Goal: Check status: Check status

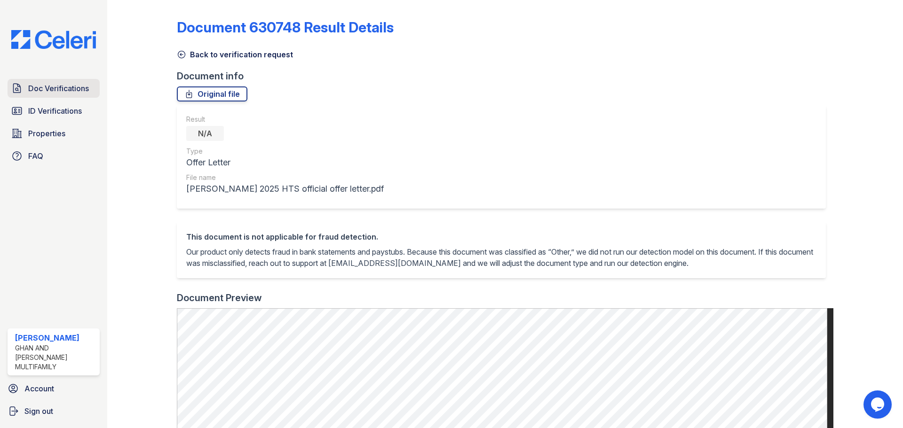
scroll to position [152, 0]
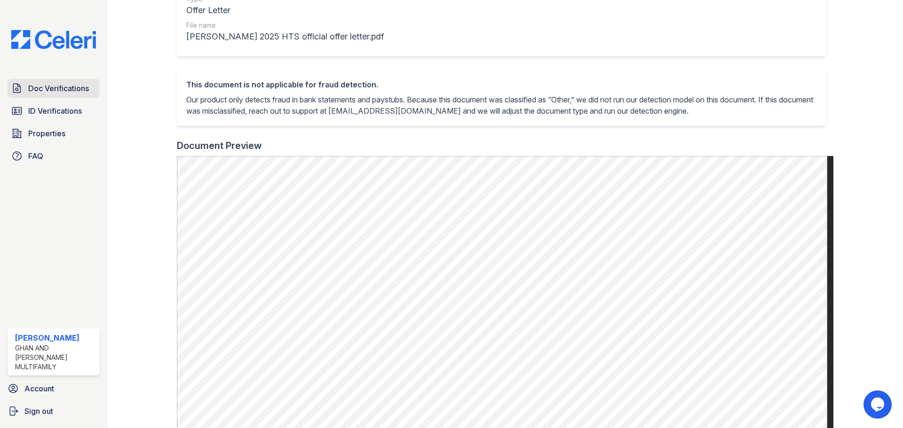
click at [65, 81] on link "Doc Verifications" at bounding box center [54, 88] width 92 height 19
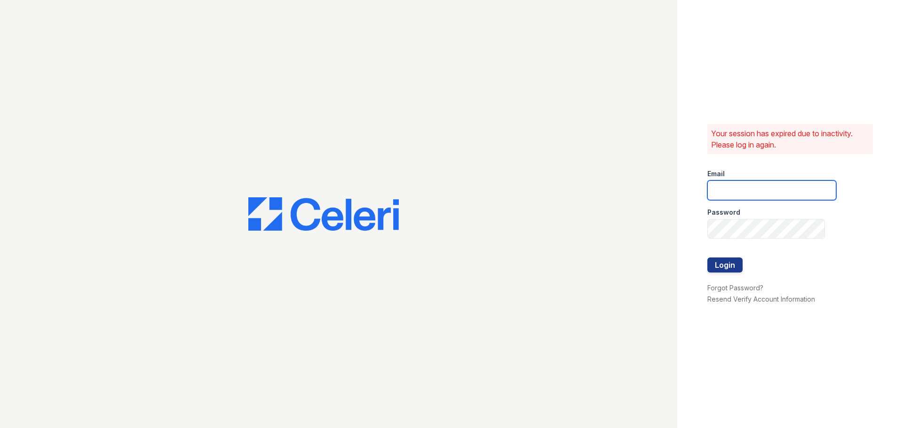
type input "33ninety.leasing2@ghancooper.com"
click at [732, 265] on button "Login" at bounding box center [724, 265] width 35 height 15
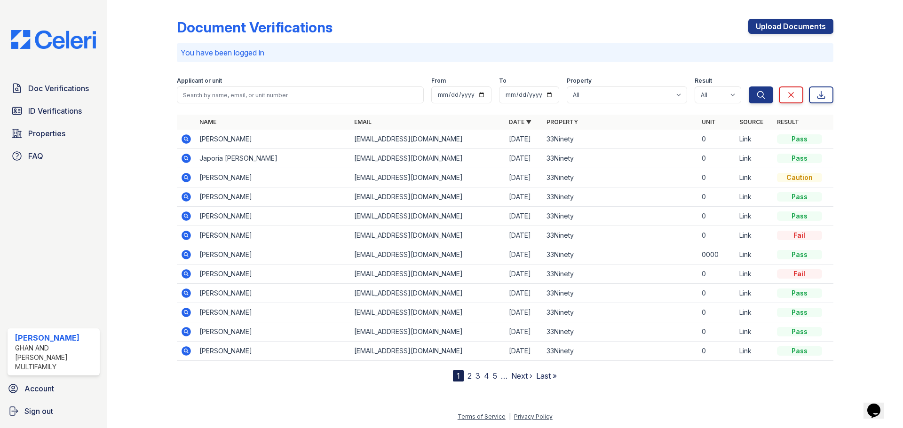
click at [189, 138] on icon at bounding box center [185, 138] width 9 height 9
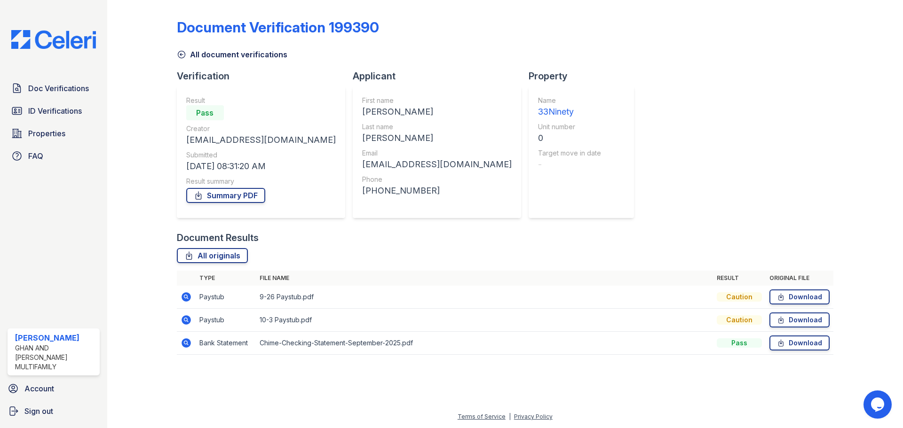
click at [187, 319] on icon at bounding box center [186, 320] width 11 height 11
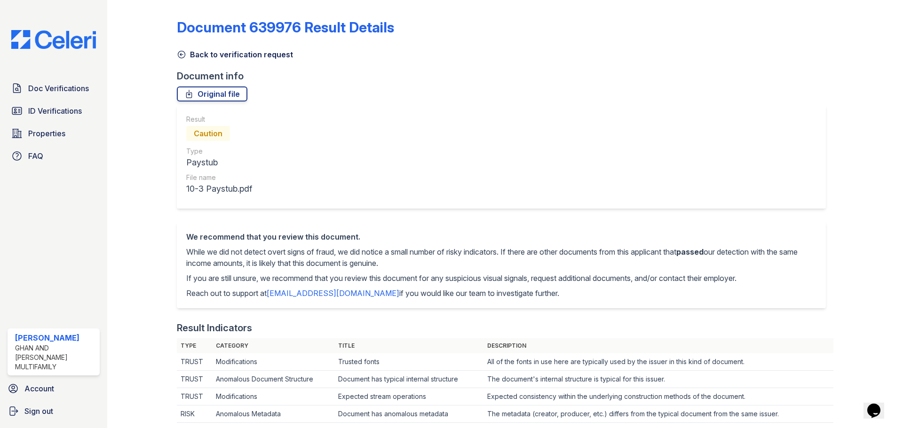
click at [185, 55] on icon at bounding box center [181, 54] width 9 height 9
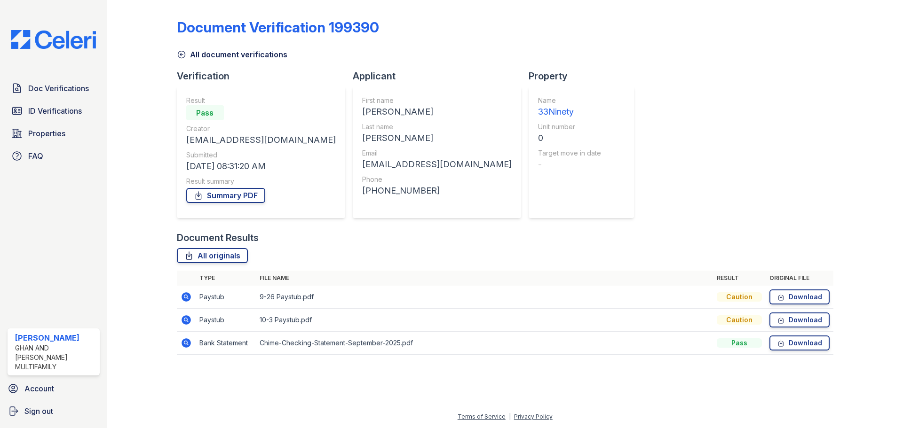
click at [186, 343] on icon at bounding box center [185, 342] width 2 height 2
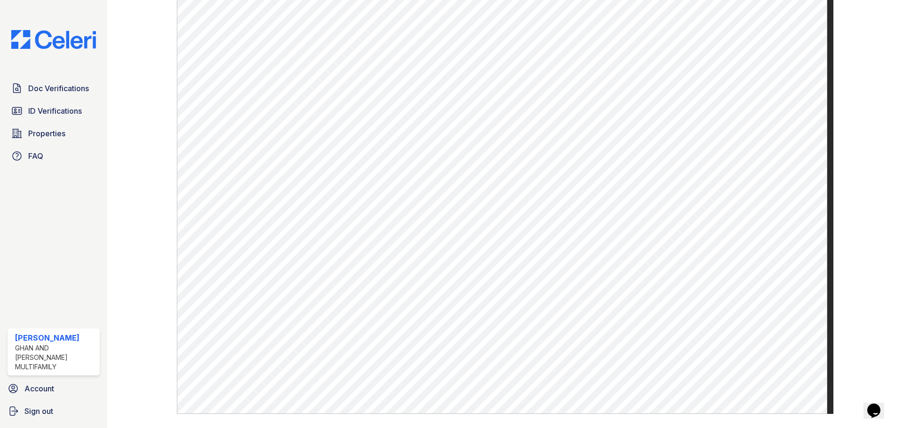
scroll to position [470, 0]
click at [54, 83] on span "Doc Verifications" at bounding box center [58, 88] width 61 height 11
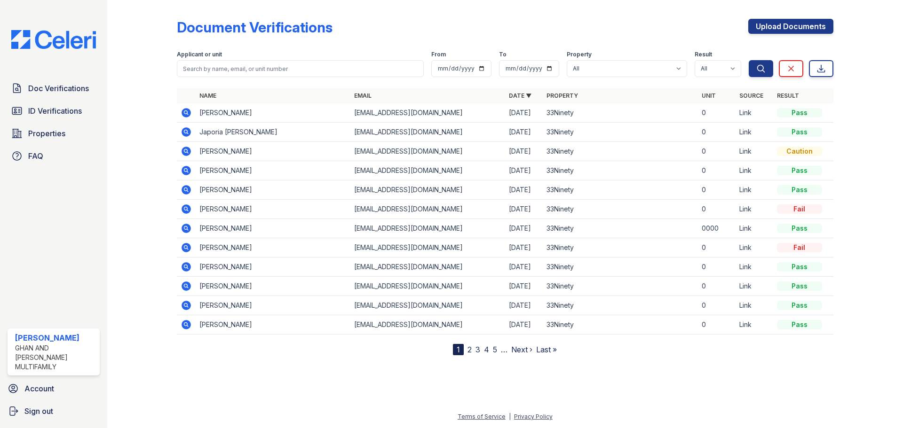
click at [469, 351] on link "2" at bounding box center [469, 349] width 4 height 9
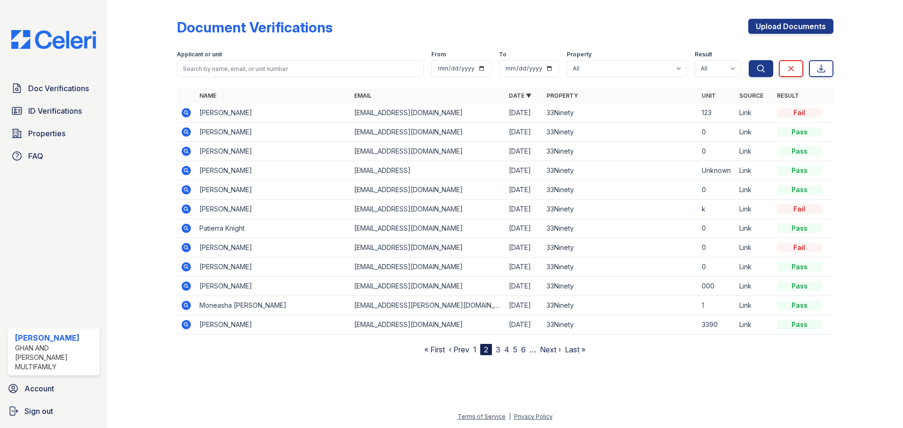
click at [476, 349] on link "1" at bounding box center [474, 349] width 3 height 9
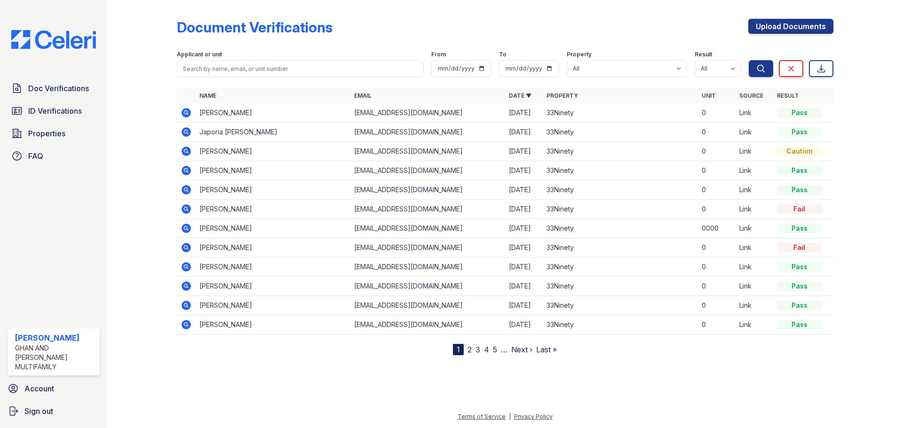
click at [469, 351] on link "2" at bounding box center [469, 349] width 4 height 9
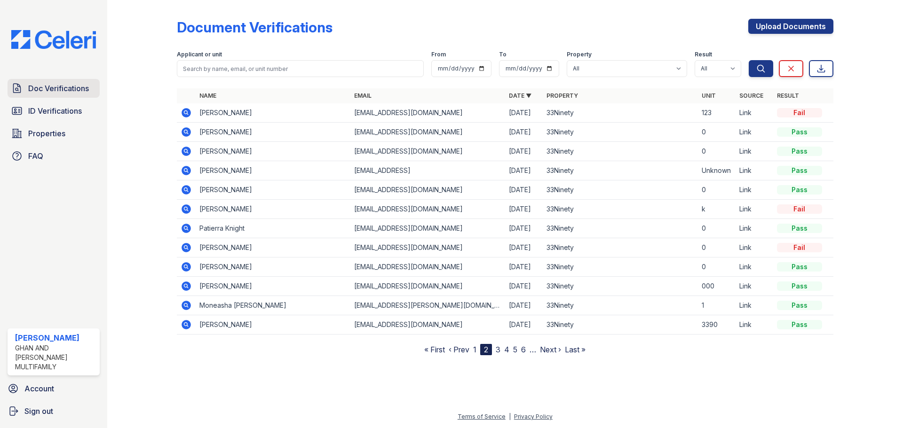
click at [55, 88] on span "Doc Verifications" at bounding box center [58, 88] width 61 height 11
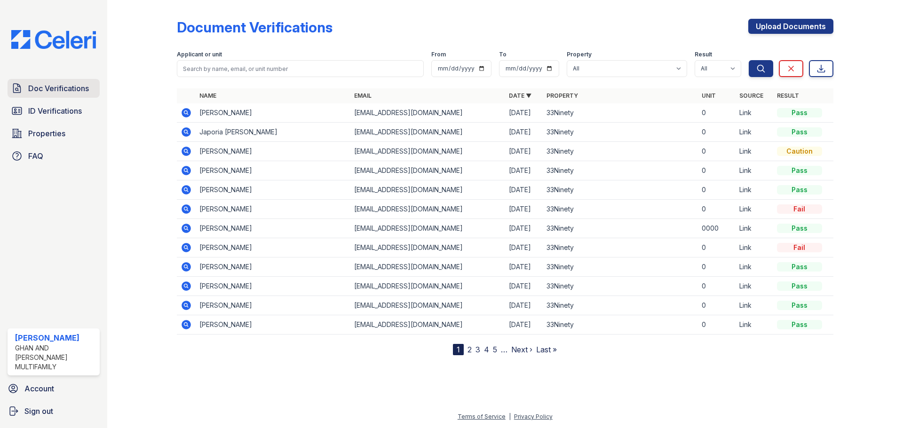
click at [64, 90] on span "Doc Verifications" at bounding box center [58, 88] width 61 height 11
click at [38, 89] on span "Doc Verifications" at bounding box center [58, 88] width 61 height 11
